Goal: Check status: Check status

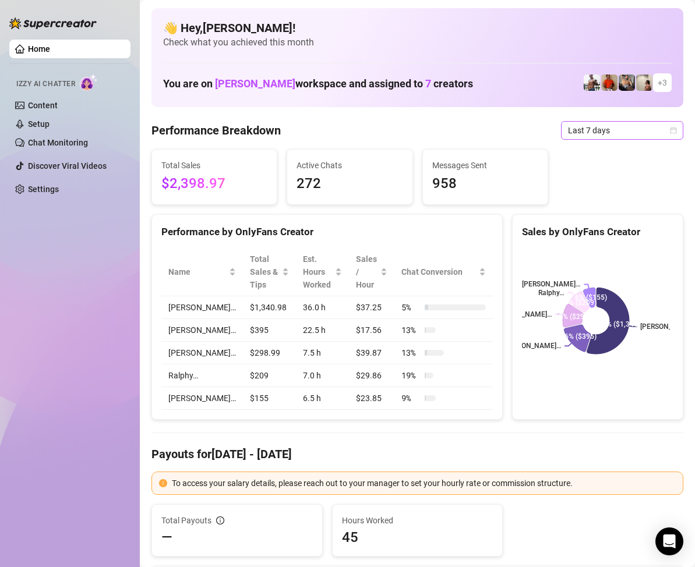
click at [670, 129] on icon "calendar" at bounding box center [673, 130] width 7 height 7
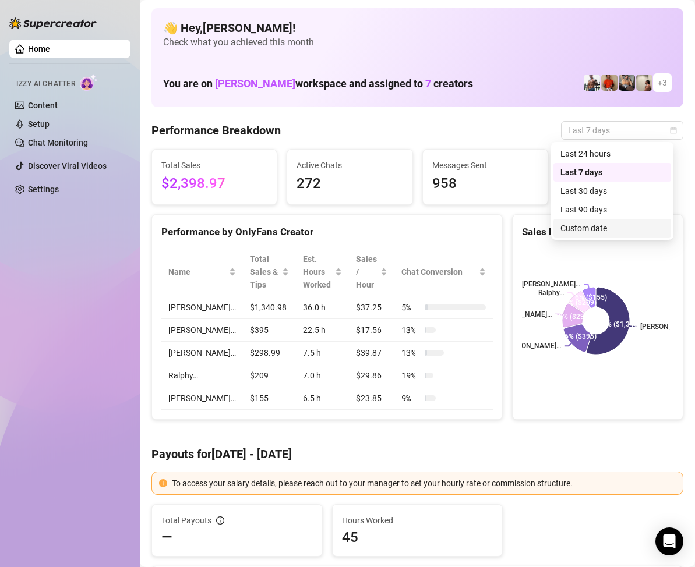
click at [590, 225] on div "Custom date" at bounding box center [612, 228] width 104 height 13
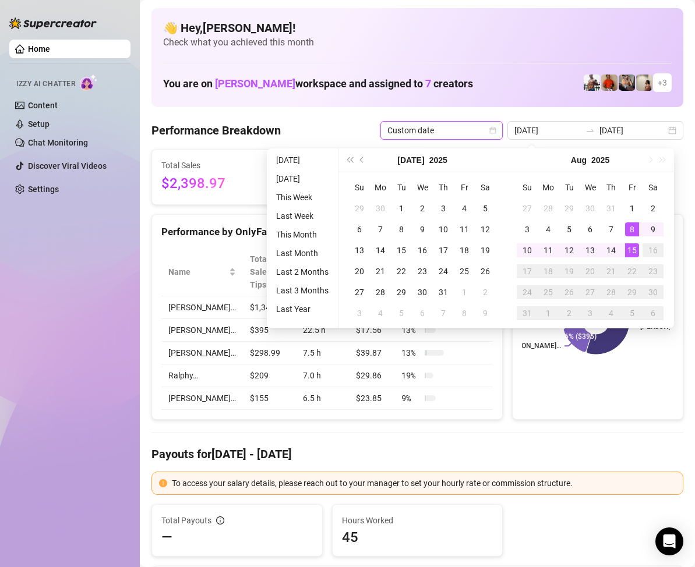
type input "[DATE]"
click at [632, 250] on div "15" at bounding box center [632, 250] width 14 height 14
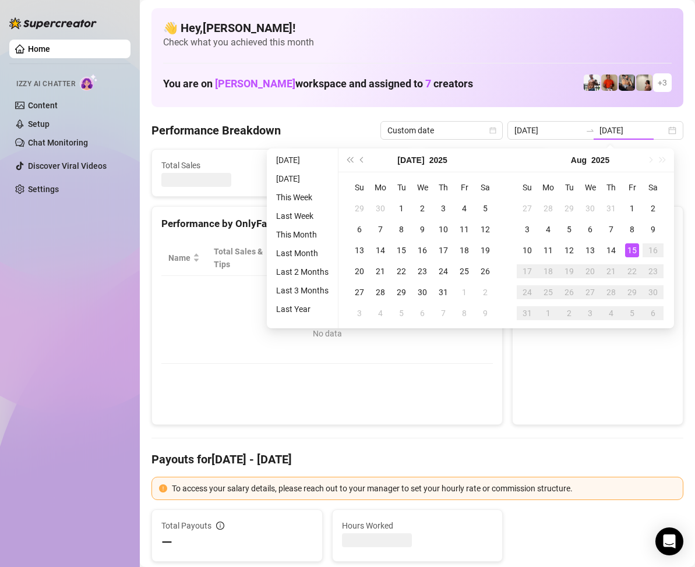
type input "[DATE]"
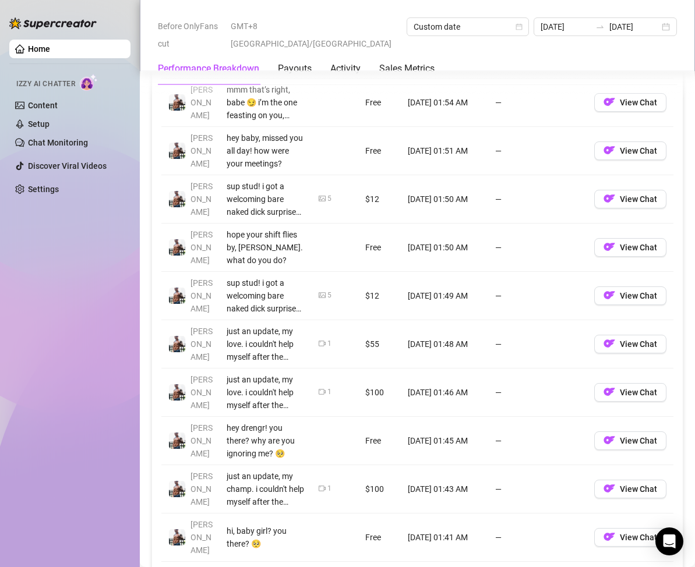
scroll to position [1107, 0]
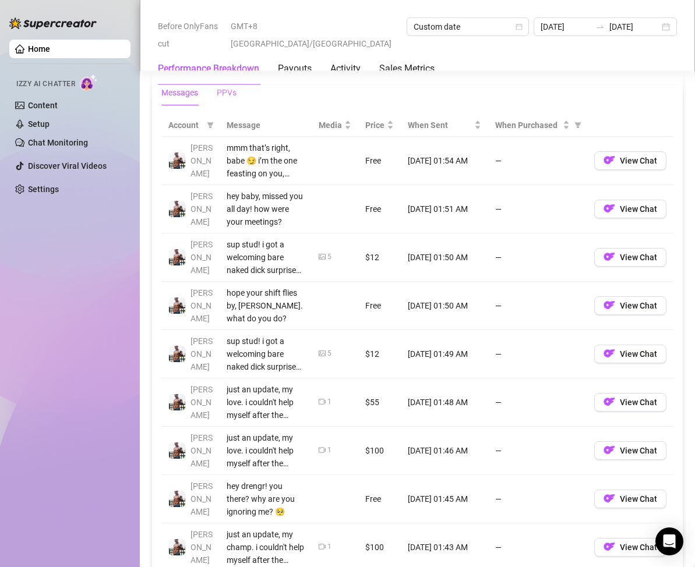
click at [221, 96] on div "PPVs" at bounding box center [227, 92] width 20 height 13
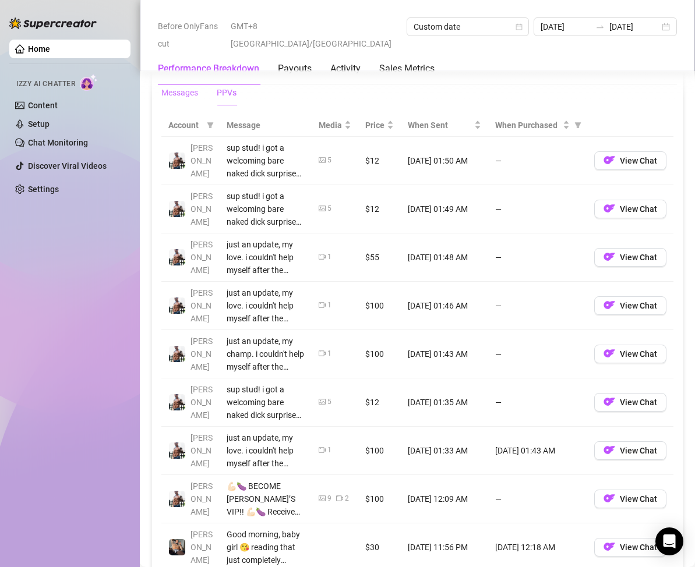
click at [179, 94] on div "Messages" at bounding box center [179, 92] width 37 height 13
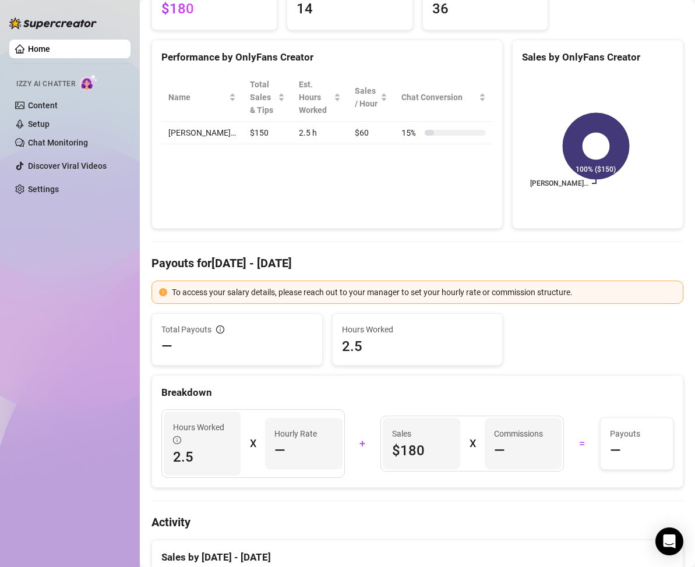
scroll to position [0, 0]
